Goal: Check status: Check status

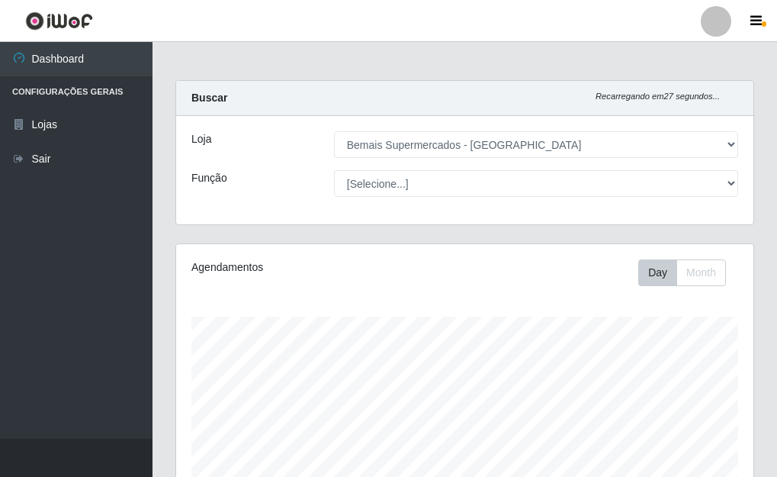
select select "249"
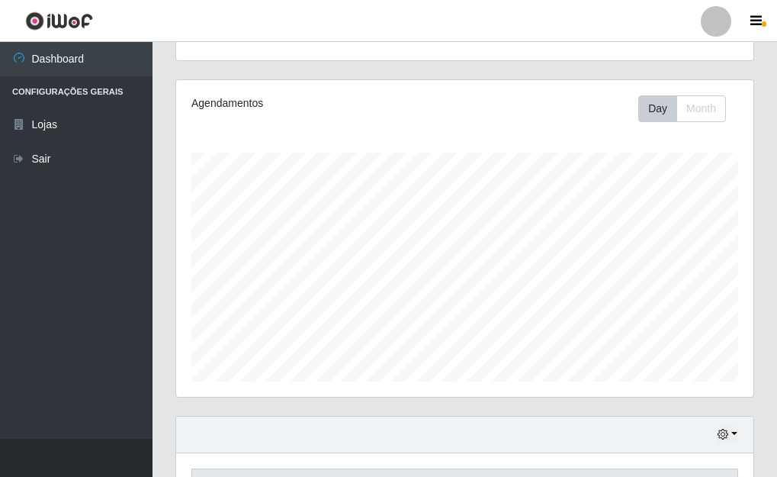
scroll to position [392, 0]
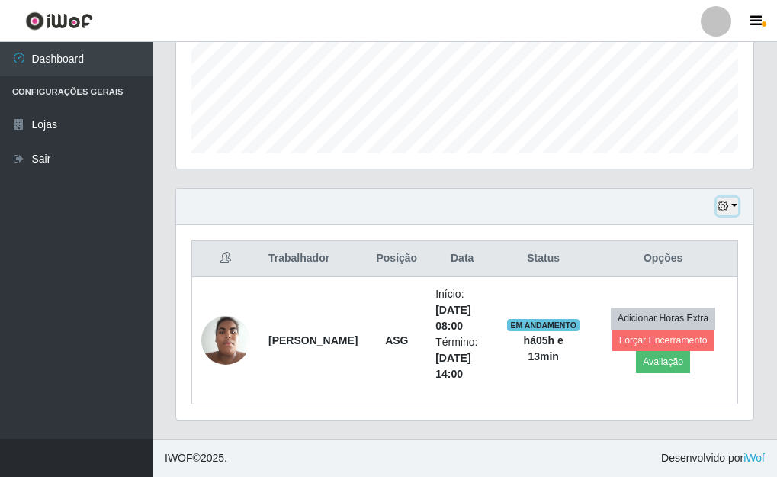
click at [734, 202] on button "button" at bounding box center [727, 207] width 21 height 18
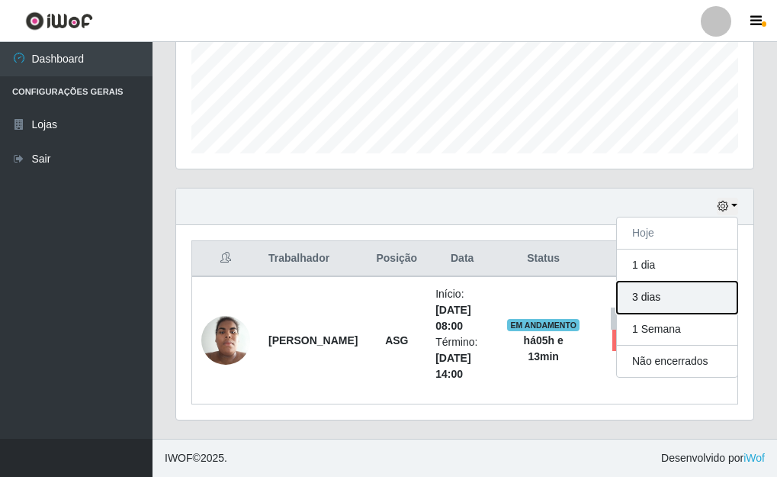
click at [646, 297] on button "3 dias" at bounding box center [677, 297] width 121 height 32
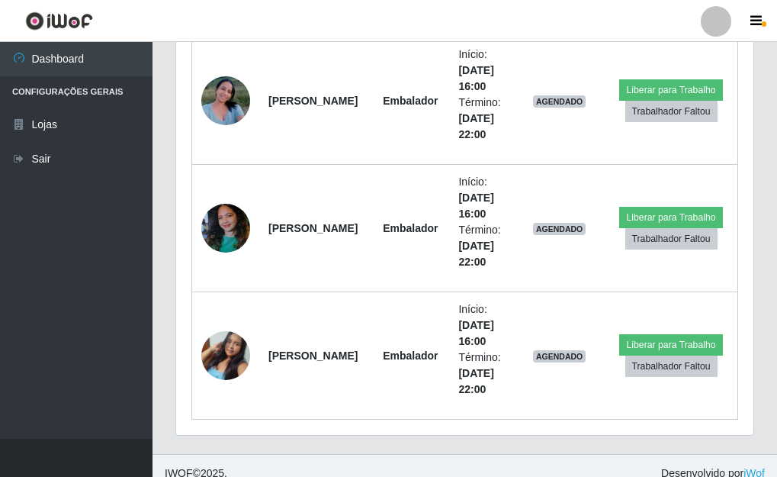
scroll to position [2303, 0]
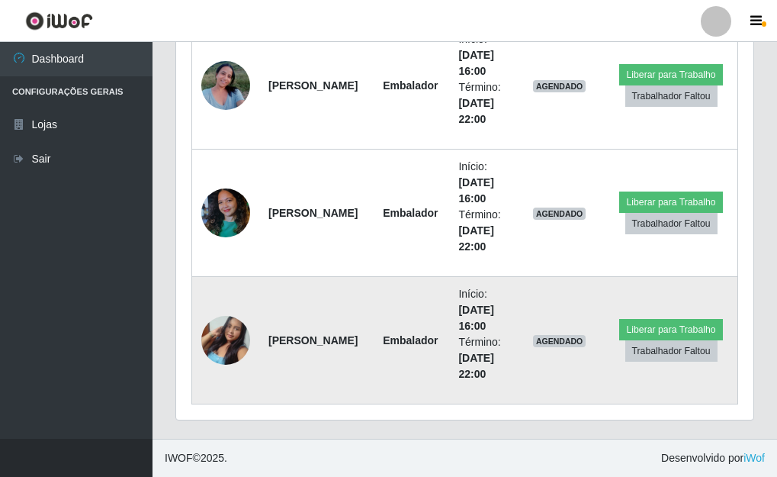
click at [227, 349] on img at bounding box center [225, 340] width 49 height 73
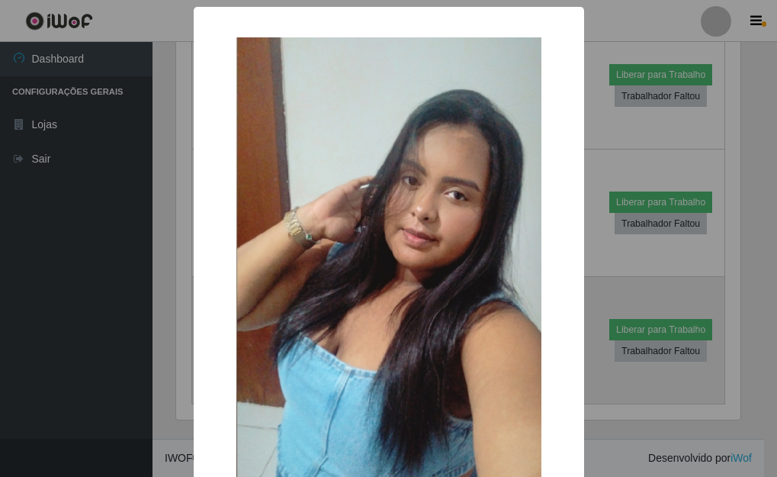
scroll to position [317, 568]
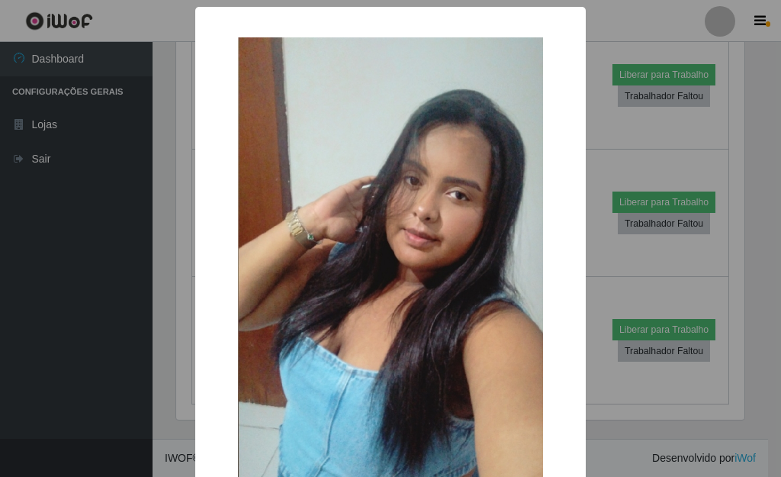
click at [606, 272] on div "× OK Cancel" at bounding box center [390, 238] width 781 height 477
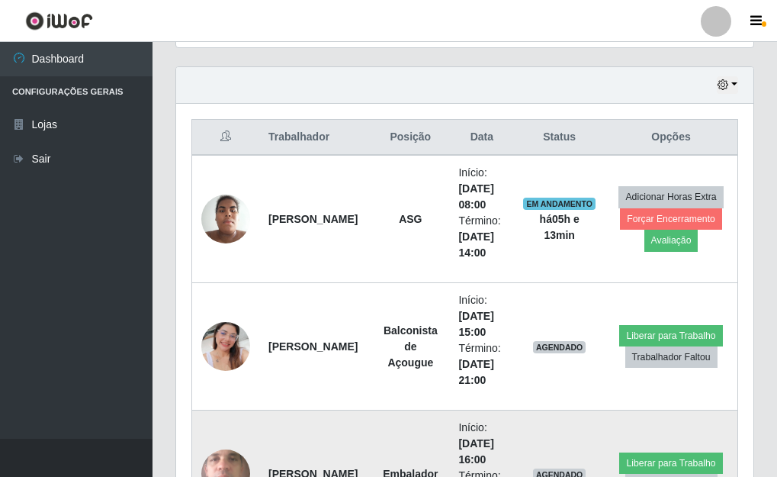
scroll to position [472, 0]
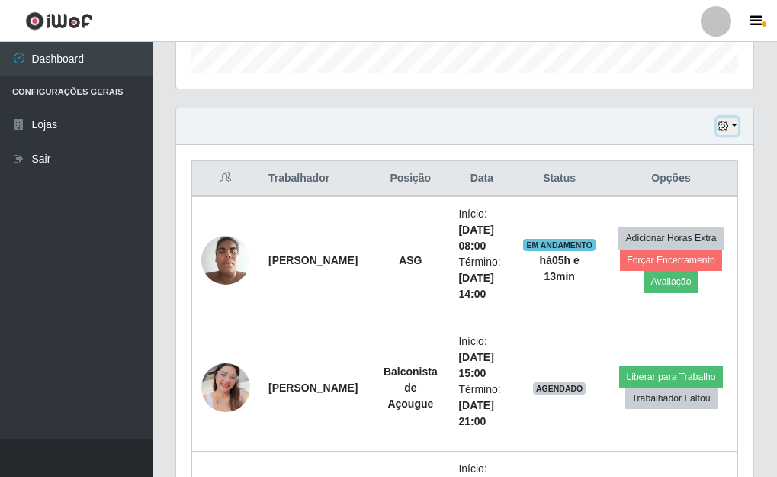
click at [735, 122] on button "button" at bounding box center [727, 126] width 21 height 18
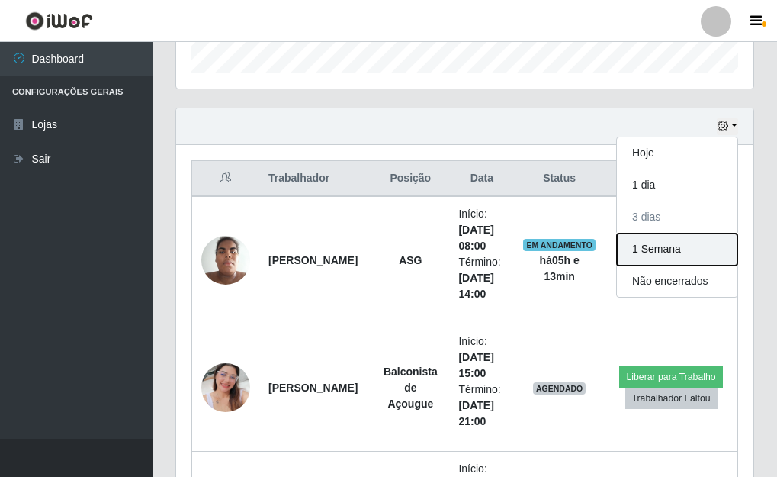
click at [644, 244] on button "1 Semana" at bounding box center [677, 249] width 121 height 32
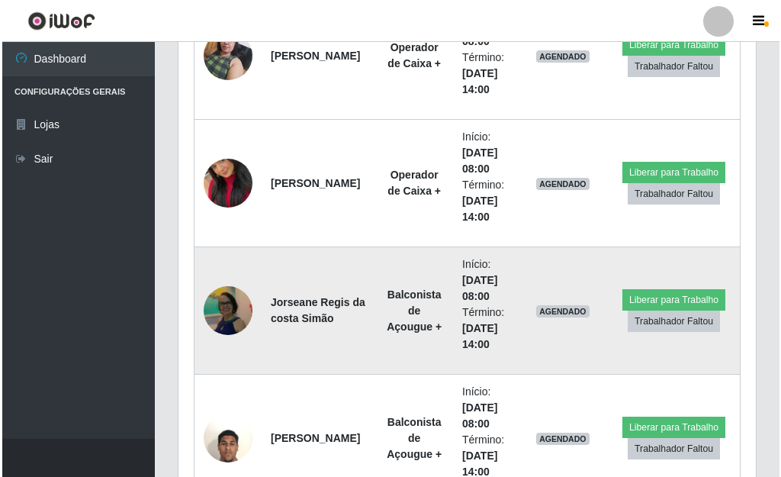
scroll to position [5263, 0]
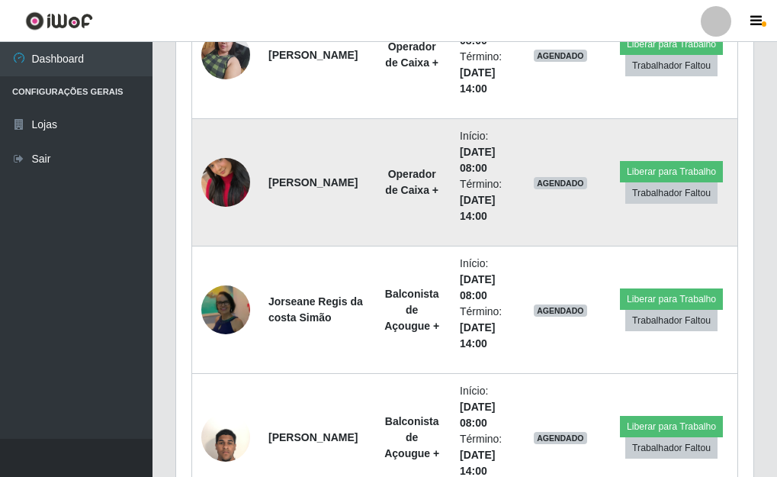
click at [232, 189] on img at bounding box center [225, 182] width 49 height 87
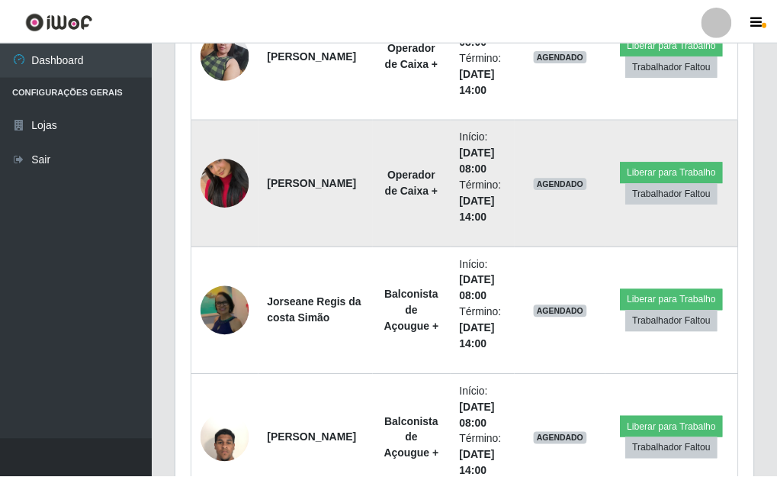
scroll to position [317, 568]
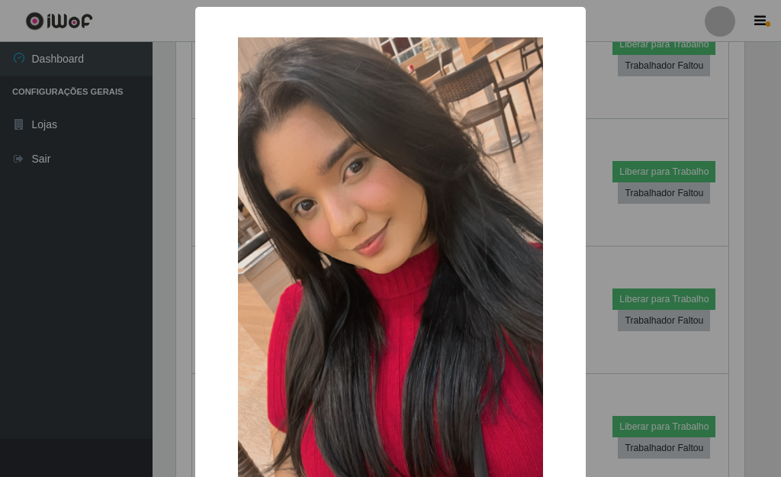
click at [600, 226] on div "× OK Cancel" at bounding box center [390, 238] width 781 height 477
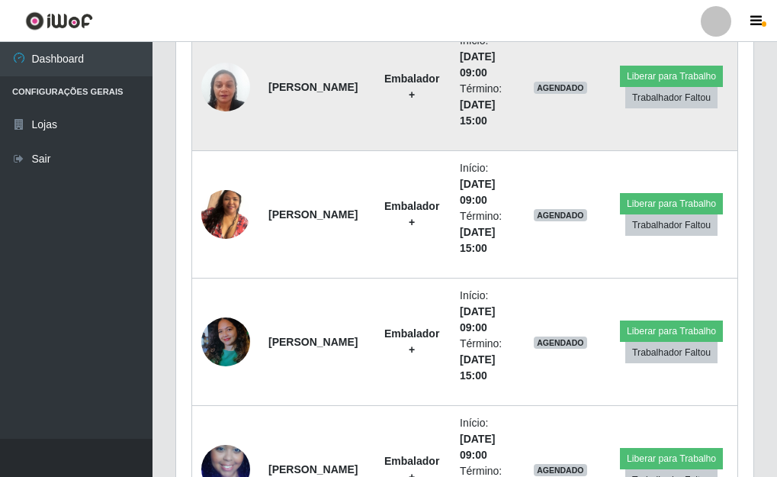
scroll to position [5873, 0]
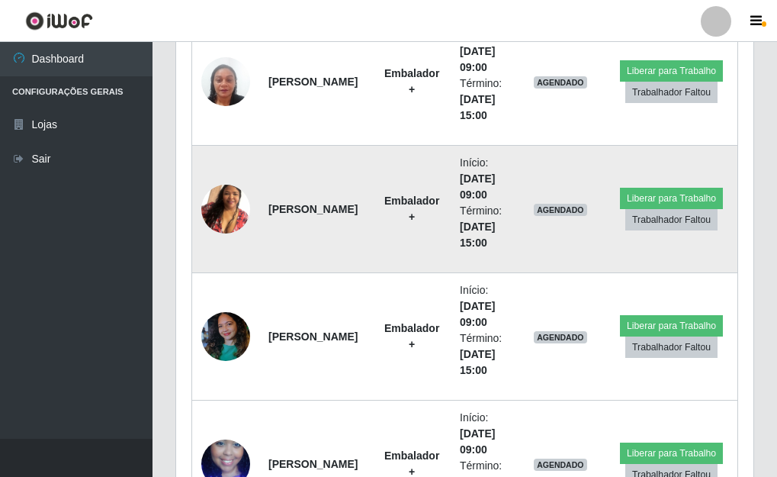
click at [226, 204] on img at bounding box center [225, 209] width 49 height 87
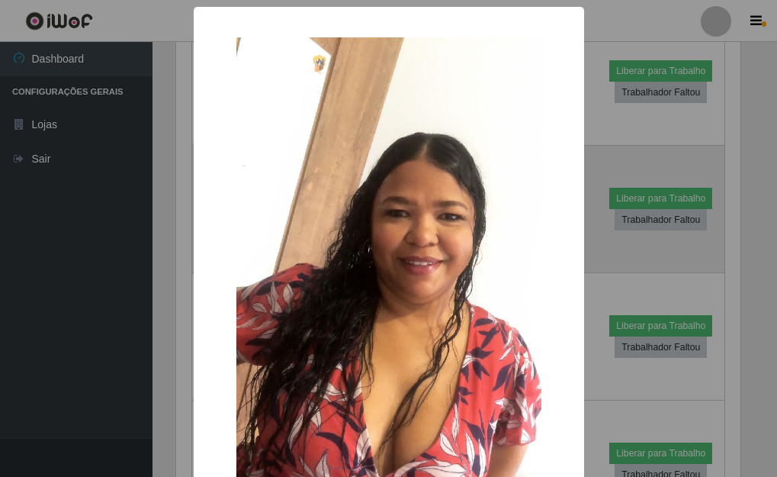
scroll to position [317, 568]
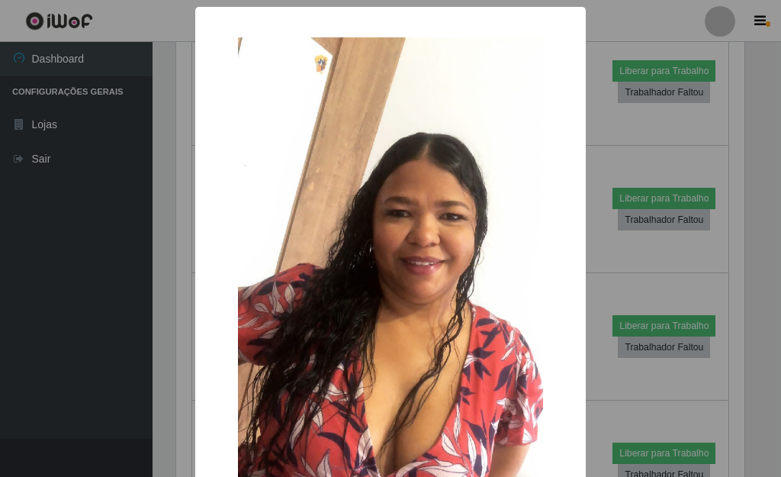
click at [580, 228] on div "× OK Cancel" at bounding box center [390, 238] width 781 height 477
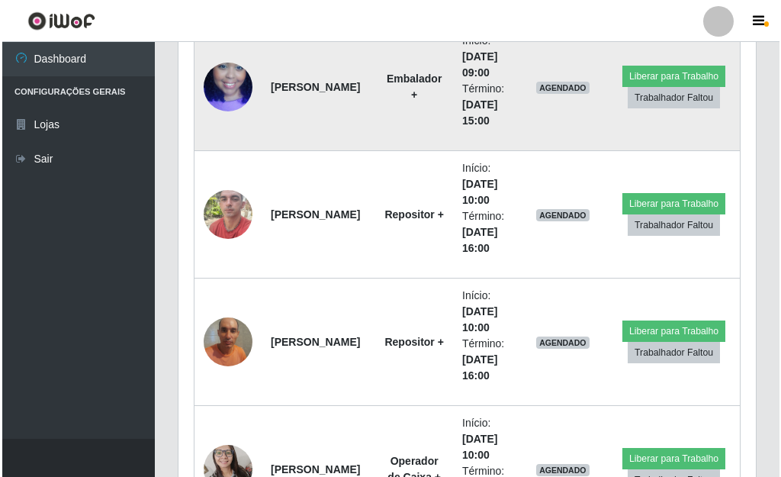
scroll to position [6331, 0]
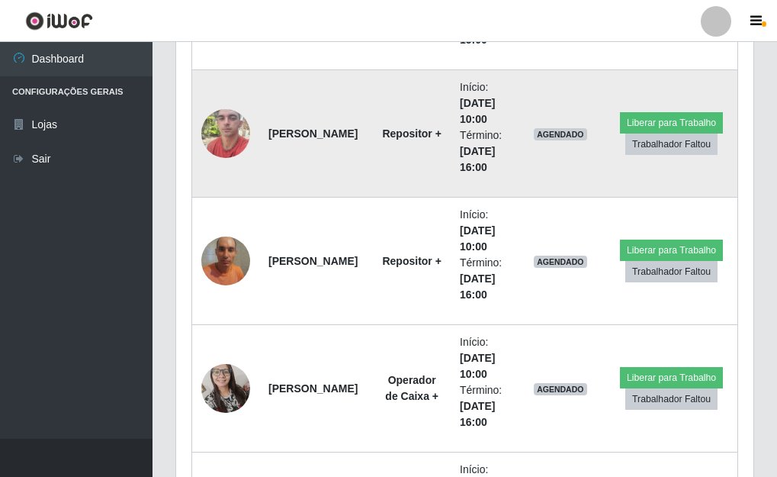
click at [232, 133] on img at bounding box center [225, 133] width 49 height 65
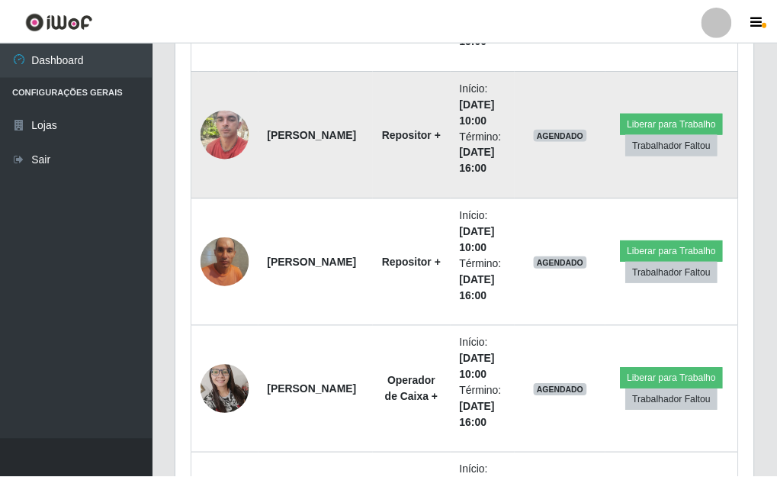
scroll to position [317, 568]
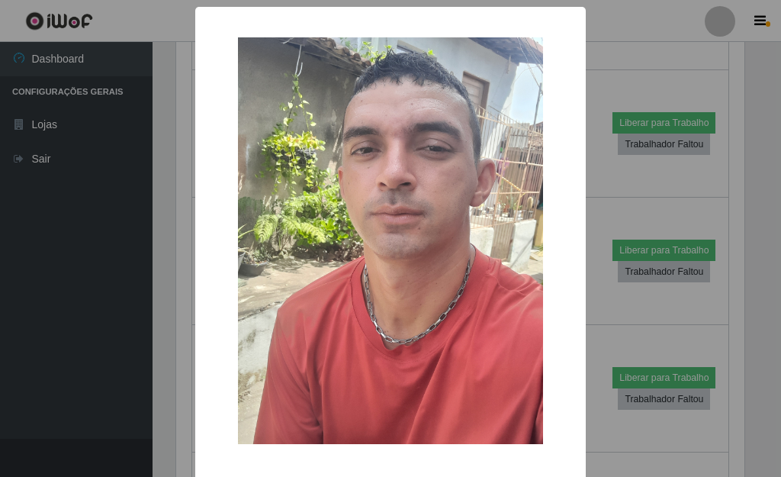
drag, startPoint x: 596, startPoint y: 281, endPoint x: 586, endPoint y: 281, distance: 10.7
click at [593, 282] on div "× OK Cancel" at bounding box center [390, 238] width 781 height 477
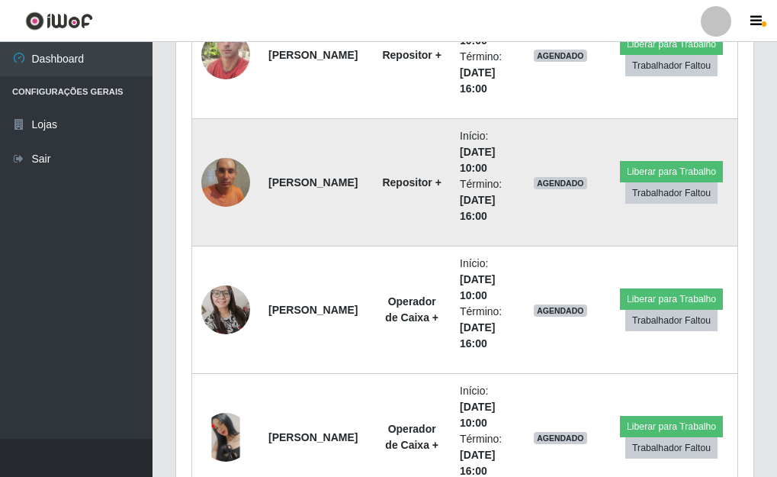
scroll to position [6636, 0]
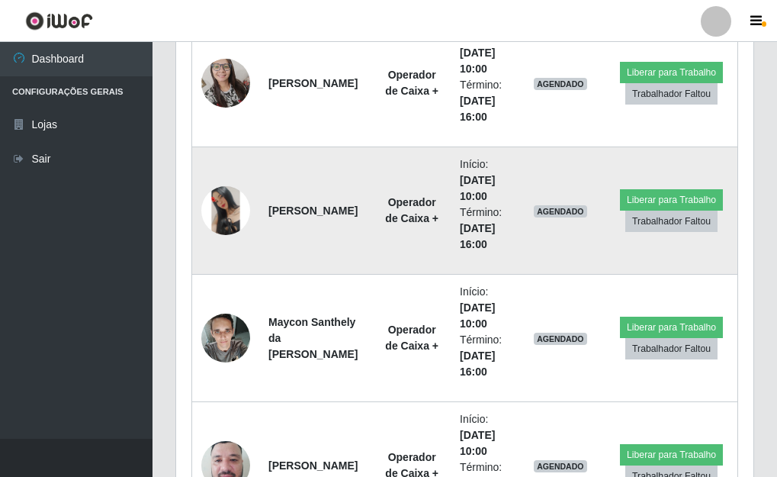
click at [215, 209] on img at bounding box center [225, 210] width 49 height 49
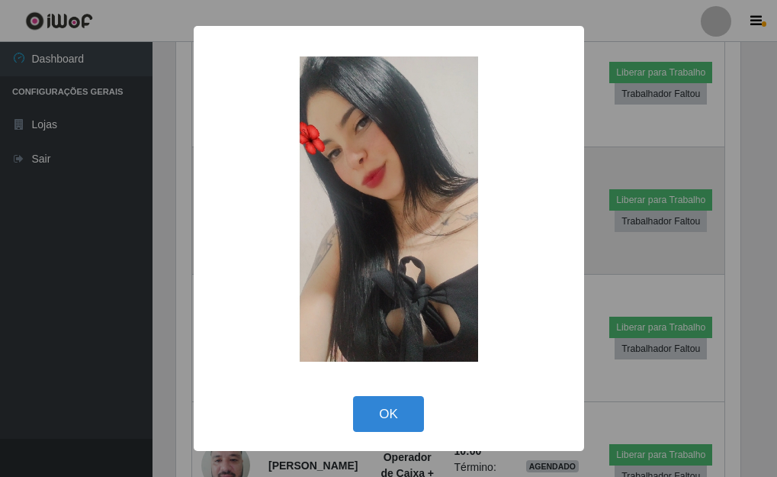
scroll to position [317, 568]
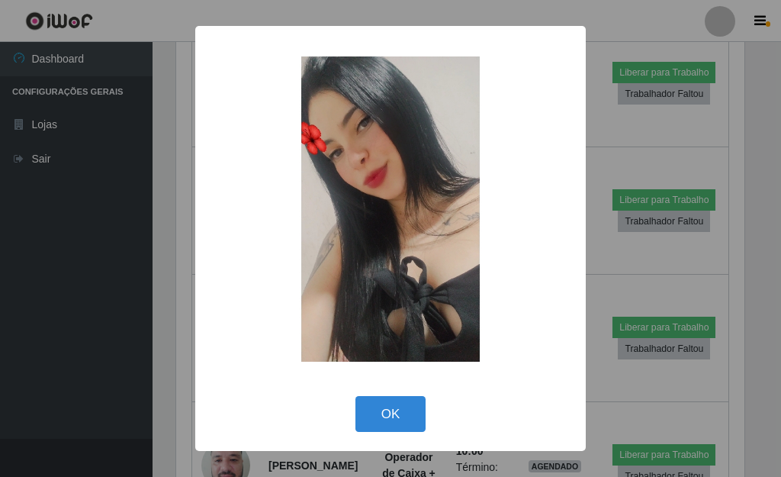
click at [590, 255] on div "× OK Cancel" at bounding box center [390, 238] width 781 height 477
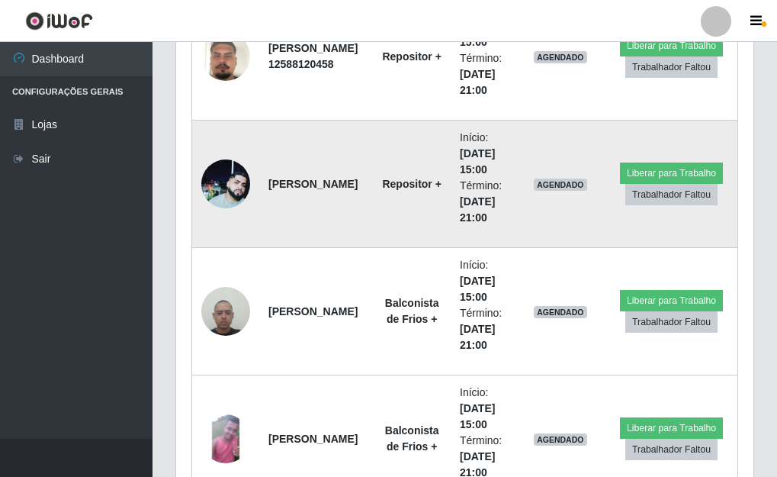
scroll to position [7479, 0]
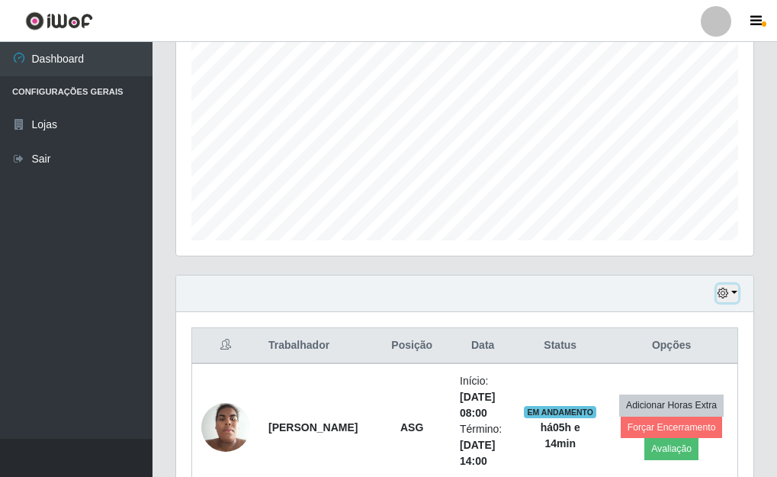
click at [730, 294] on button "button" at bounding box center [727, 294] width 21 height 18
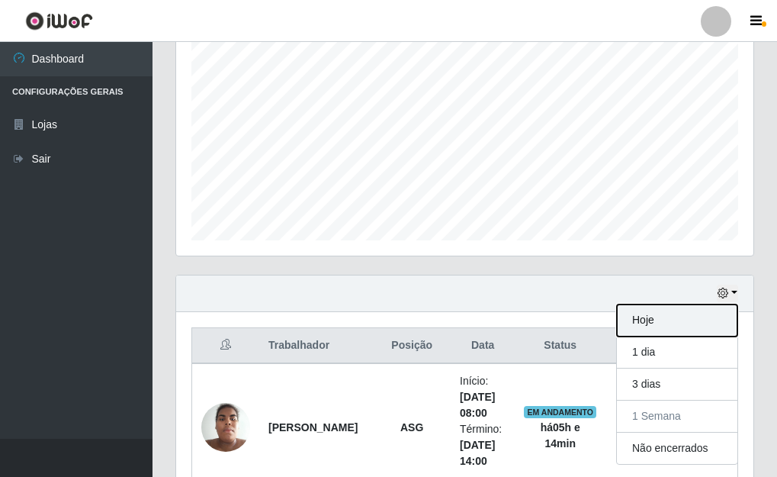
click at [651, 319] on button "Hoje" at bounding box center [677, 320] width 121 height 32
